Goal: Information Seeking & Learning: Learn about a topic

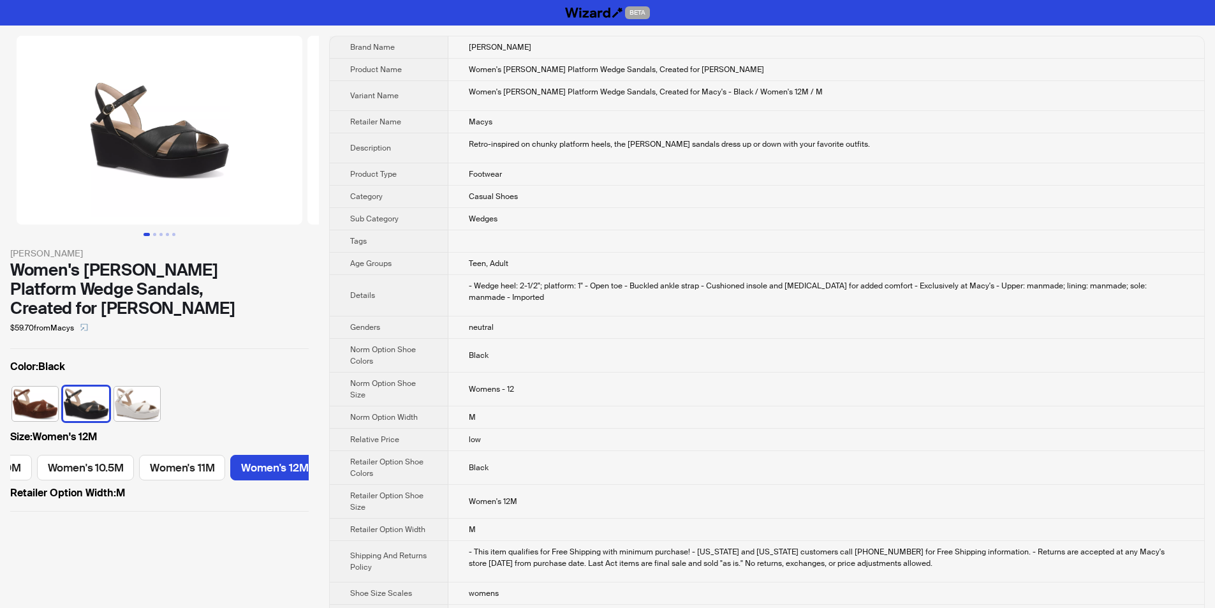
scroll to position [0, 1010]
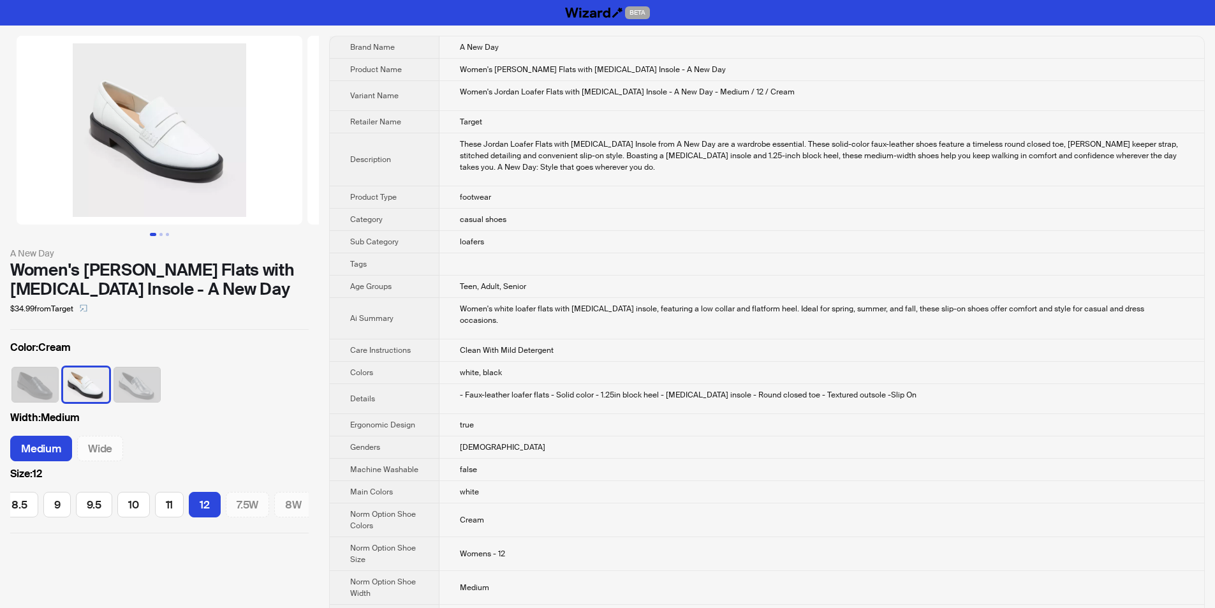
scroll to position [0, 237]
click at [855, 142] on div "These Jordan Loafer Flats with Memory Foam Insole from A New Day are a wardrobe…" at bounding box center [822, 155] width 724 height 34
click at [98, 141] on img at bounding box center [160, 130] width 286 height 189
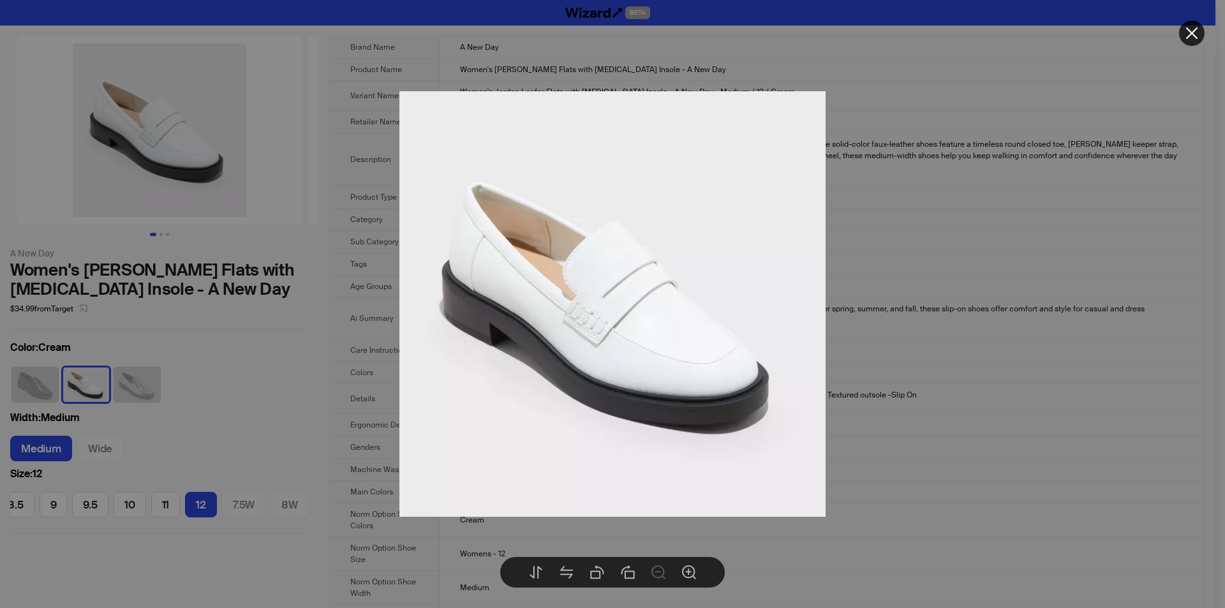
click at [1190, 39] on icon "close" at bounding box center [1191, 33] width 15 height 15
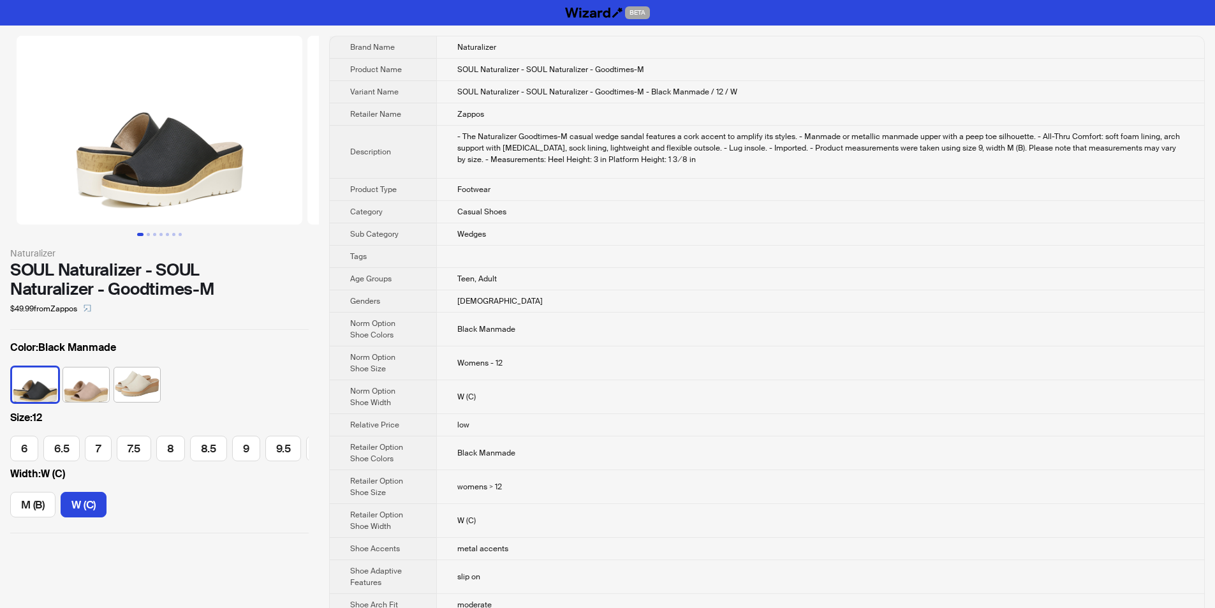
scroll to position [0, 102]
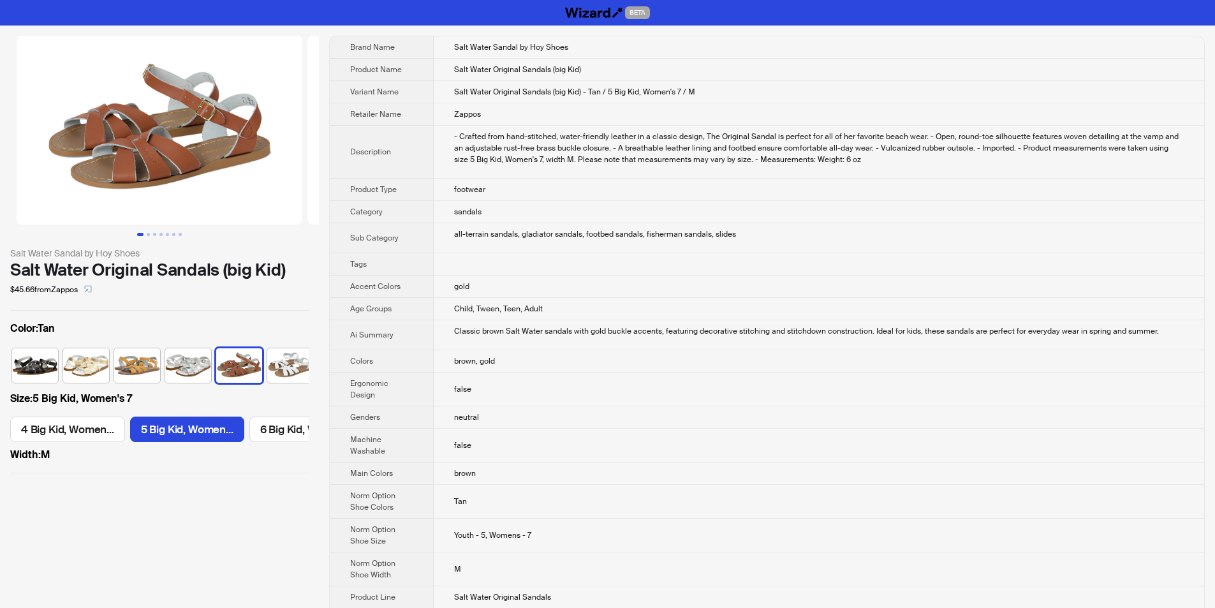
scroll to position [0, 8]
